Goal: Transaction & Acquisition: Purchase product/service

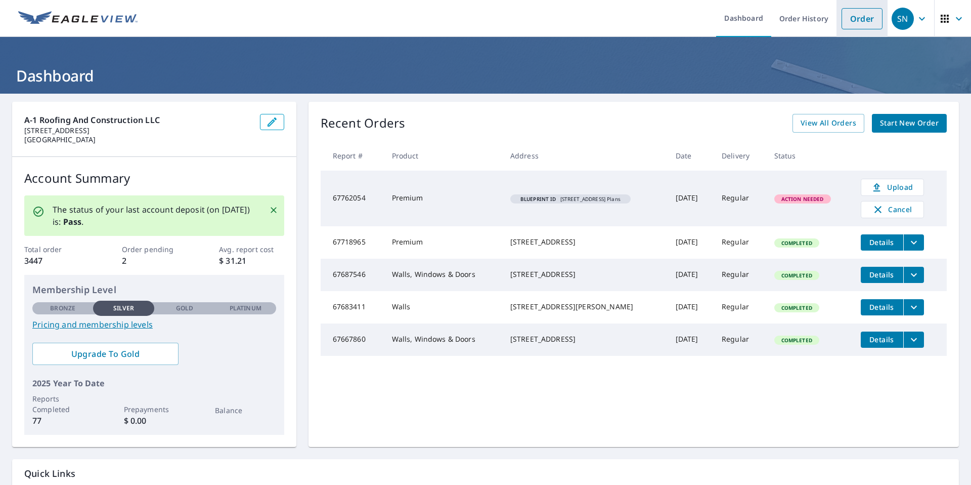
click at [859, 19] on link "Order" at bounding box center [862, 18] width 41 height 21
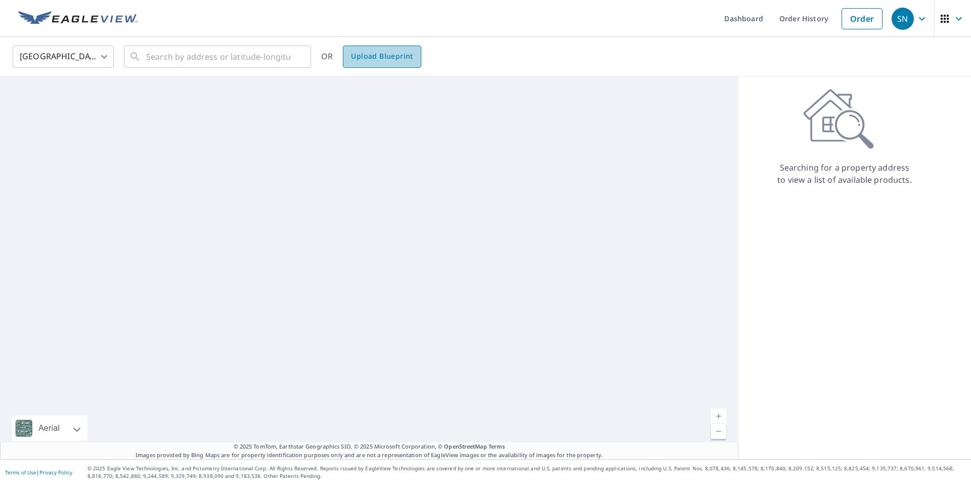
click at [388, 57] on span "Upload Blueprint" at bounding box center [382, 56] width 62 height 13
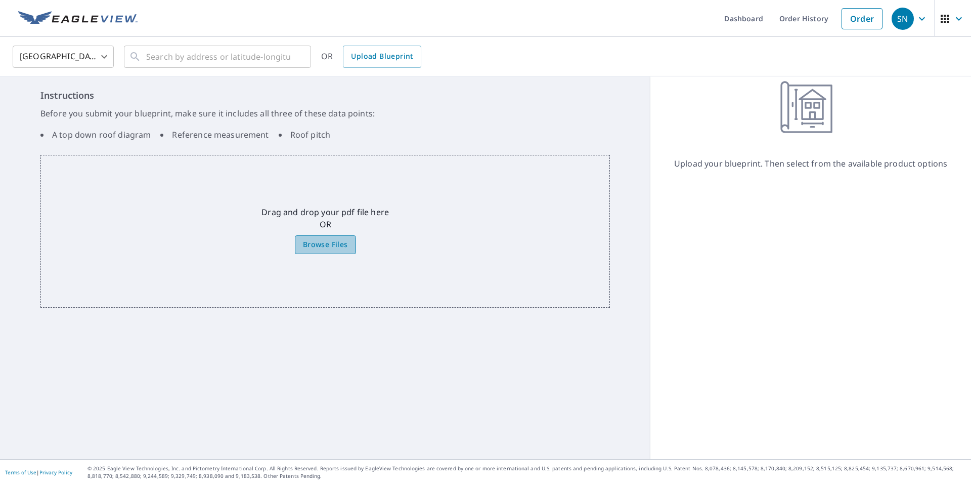
click at [317, 247] on span "Browse Files" at bounding box center [325, 244] width 45 height 13
click at [0, 0] on input "Browse Files" at bounding box center [0, 0] width 0 height 0
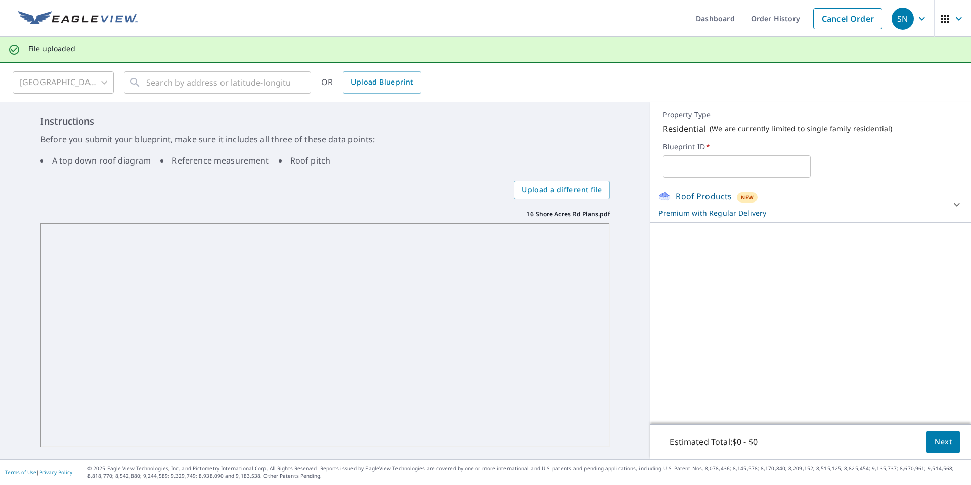
click at [682, 167] on input "text" at bounding box center [737, 166] width 148 height 28
type input "[STREET_ADDRESS]"
click at [683, 204] on div "Roof Products New Premium with Regular Delivery" at bounding box center [802, 204] width 286 height 28
click at [681, 196] on p "Roof Products" at bounding box center [704, 196] width 56 height 12
click at [942, 443] on span "Next" at bounding box center [943, 442] width 17 height 13
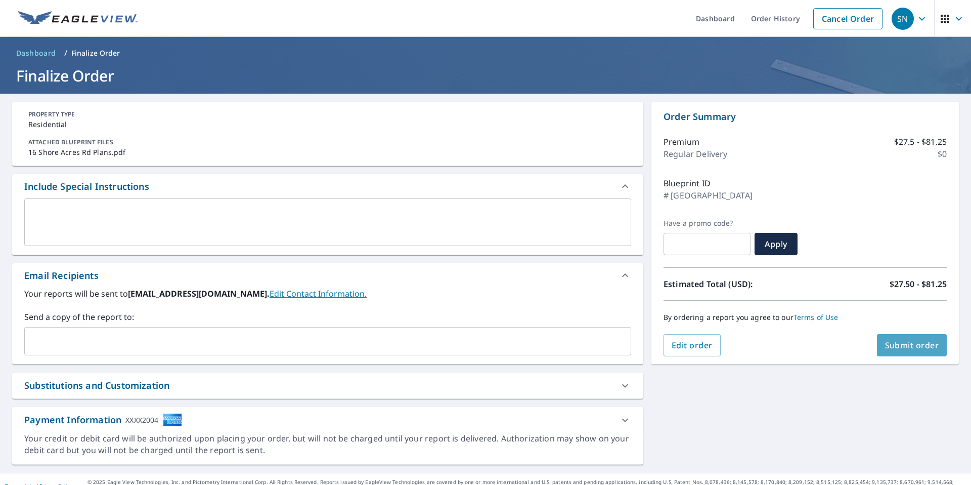
click at [899, 342] on span "Submit order" at bounding box center [912, 344] width 54 height 11
checkbox input "true"
